Goal: Book appointment/travel/reservation

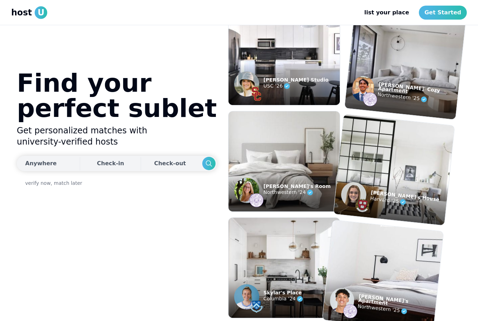
click at [97, 170] on div "Check-in" at bounding box center [110, 163] width 27 height 14
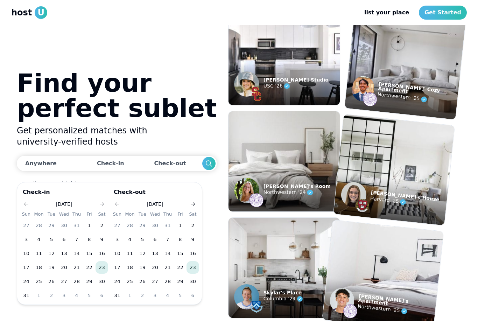
click at [188, 207] on button "Go to next month" at bounding box center [193, 204] width 10 height 10
click at [100, 205] on icon "Go to next month" at bounding box center [102, 204] width 6 height 6
click at [101, 241] on button "13" at bounding box center [102, 239] width 13 height 13
click at [195, 206] on icon "Go to next month" at bounding box center [193, 204] width 6 height 6
click at [190, 210] on div "[DATE] Sun Mon Tue Wed Thu Fri Sat 28 29 30 1 2 3 4 5 6 7 8 9 10 11 12 13 14 15…" at bounding box center [155, 243] width 88 height 89
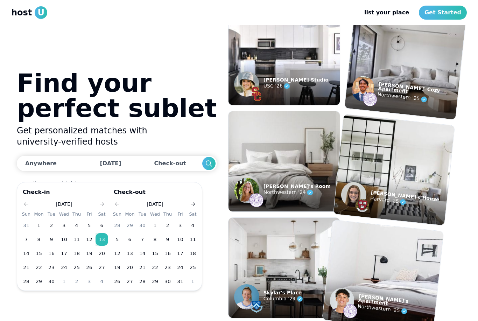
click at [190, 205] on icon "Go to next month" at bounding box center [193, 204] width 6 height 6
click at [191, 204] on icon "Go to next month" at bounding box center [193, 204] width 6 height 6
click at [191, 255] on button "20" at bounding box center [193, 253] width 13 height 13
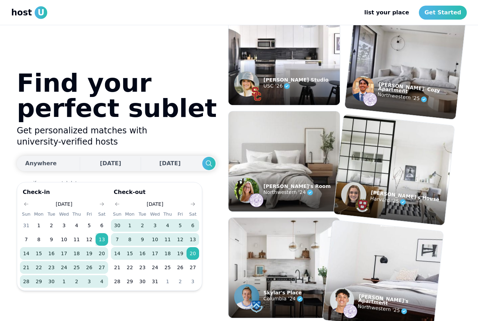
click at [39, 168] on div "Anywhere" at bounding box center [41, 163] width 32 height 8
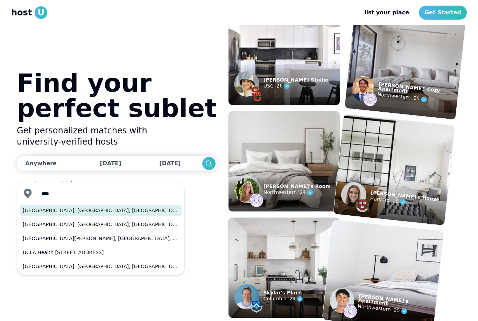
click at [35, 210] on button "[GEOGRAPHIC_DATA], [GEOGRAPHIC_DATA], [GEOGRAPHIC_DATA]" at bounding box center [101, 210] width 162 height 11
type input "**********"
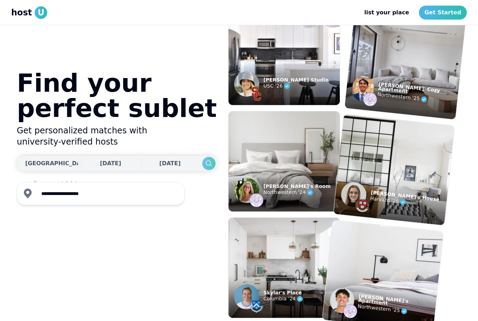
click at [205, 168] on icon "Search" at bounding box center [209, 163] width 8 height 8
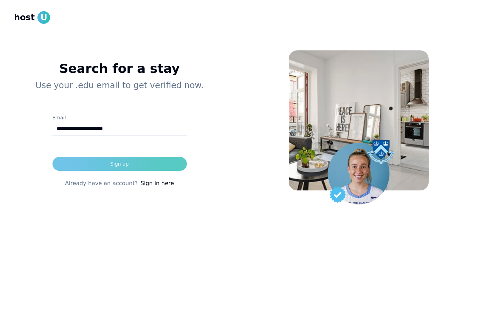
type input "**********"
click at [79, 165] on button "Sign up" at bounding box center [120, 164] width 134 height 14
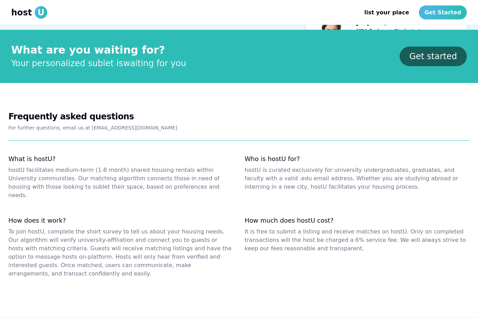
scroll to position [777, 0]
